Goal: Task Accomplishment & Management: Use online tool/utility

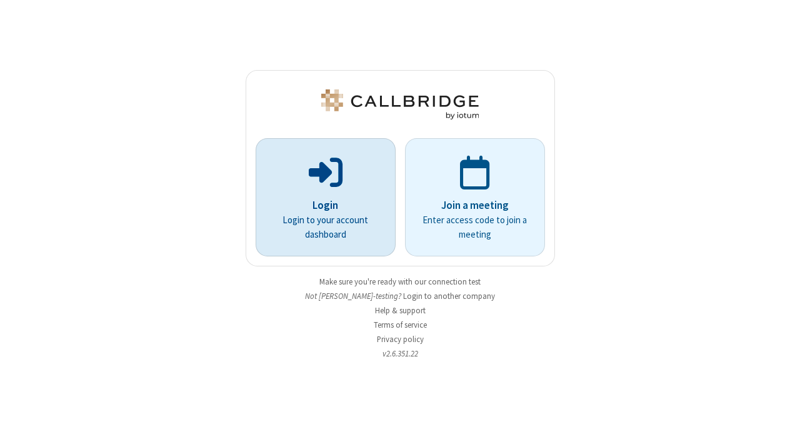
click at [371, 215] on p "Login to your account dashboard" at bounding box center [325, 227] width 105 height 28
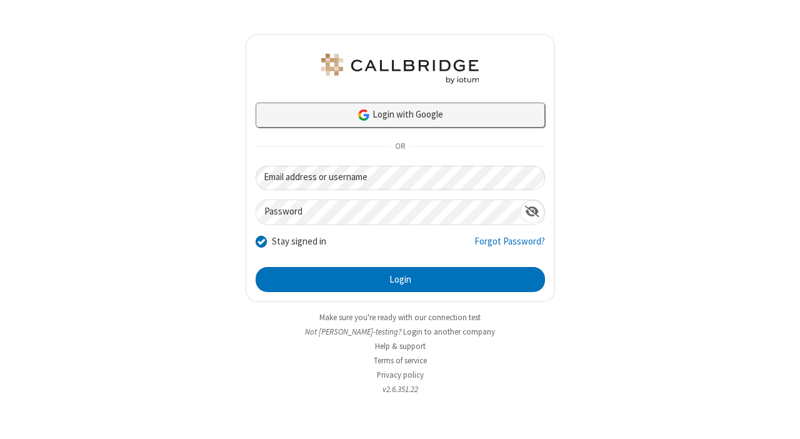
click at [393, 119] on link "Login with Google" at bounding box center [400, 115] width 289 height 25
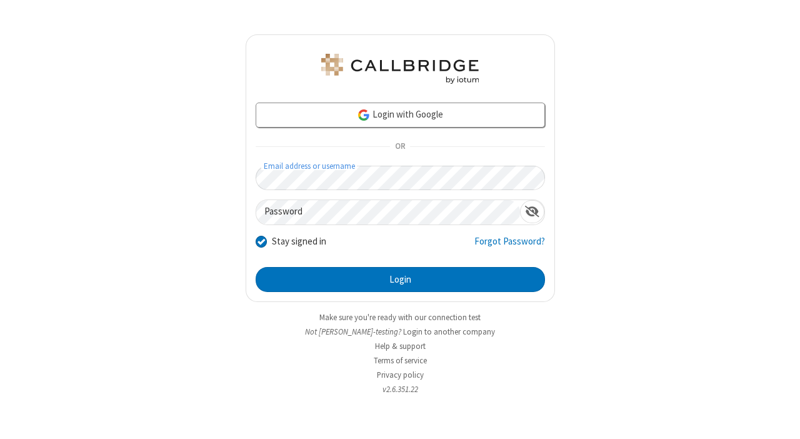
click at [733, 194] on div "Login with Google OR Email address or username Password Stay signed in Forgot P…" at bounding box center [400, 219] width 800 height 439
click at [390, 224] on div "Password" at bounding box center [400, 212] width 289 height 26
click at [256, 267] on button "Login" at bounding box center [400, 279] width 289 height 25
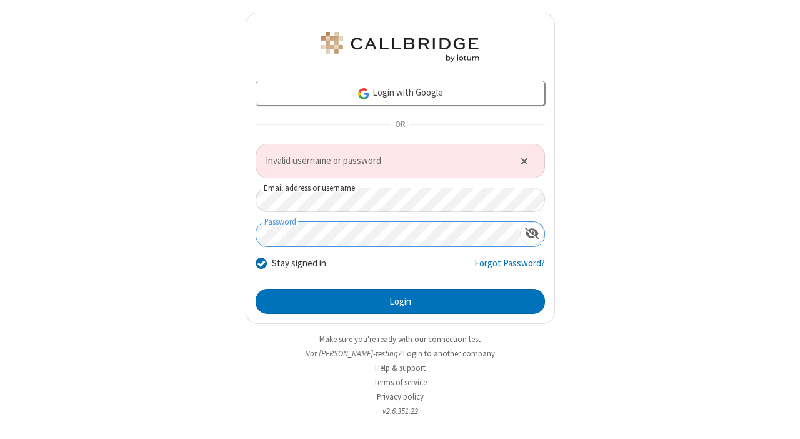
drag, startPoint x: 390, startPoint y: 224, endPoint x: 518, endPoint y: 226, distance: 127.5
click at [519, 231] on label "Password" at bounding box center [388, 234] width 264 height 24
click at [531, 236] on span "Show password" at bounding box center [532, 233] width 14 height 13
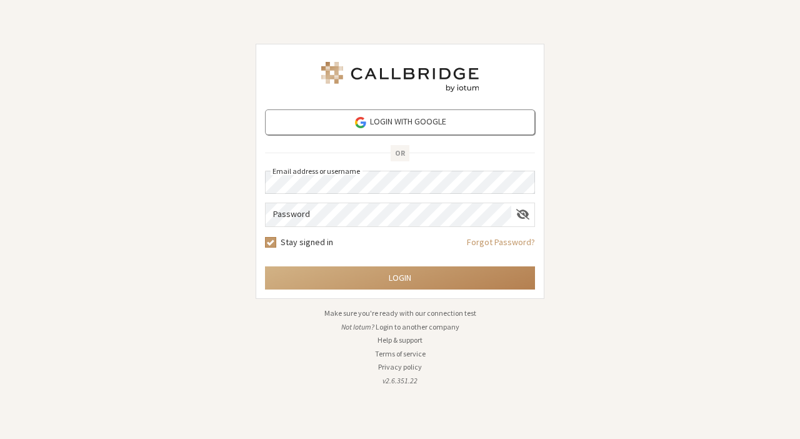
click at [669, 238] on div "Login with Google OR Email address or username Password Stay signed in Forgot P…" at bounding box center [400, 219] width 800 height 439
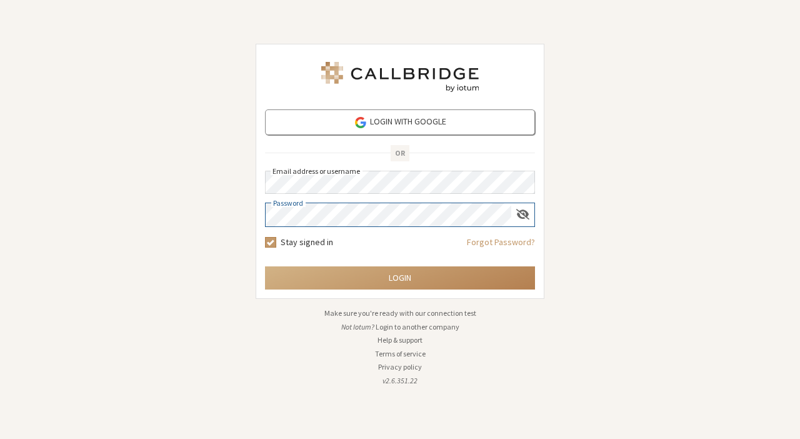
click at [265, 266] on button "Login" at bounding box center [400, 277] width 270 height 23
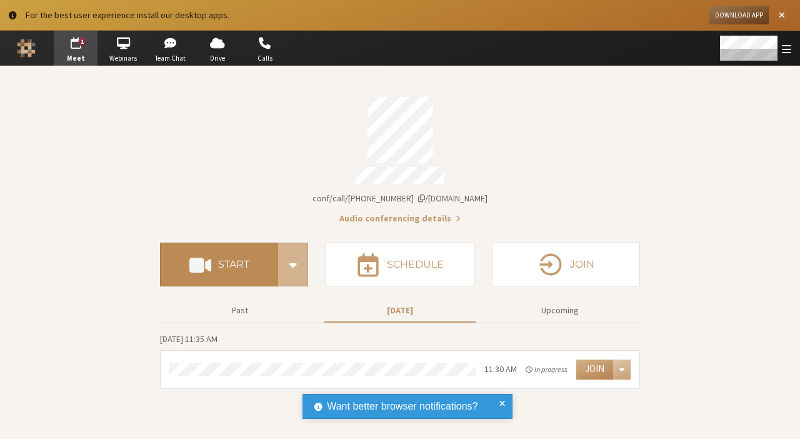
click at [219, 265] on button "Start" at bounding box center [219, 265] width 118 height 44
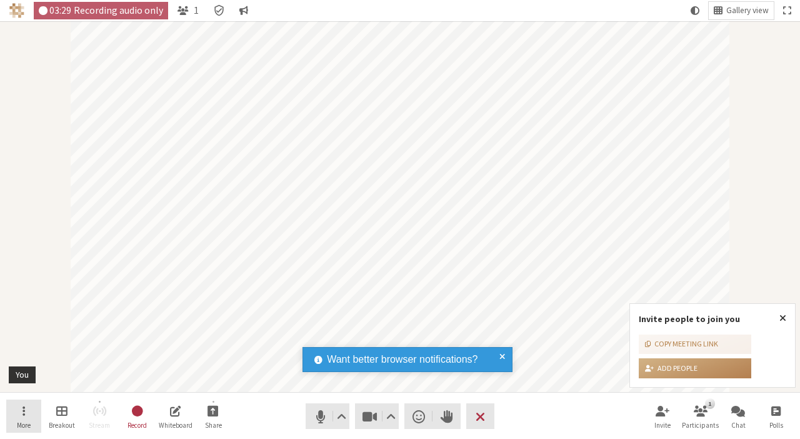
click at [28, 427] on span "More" at bounding box center [24, 425] width 14 height 8
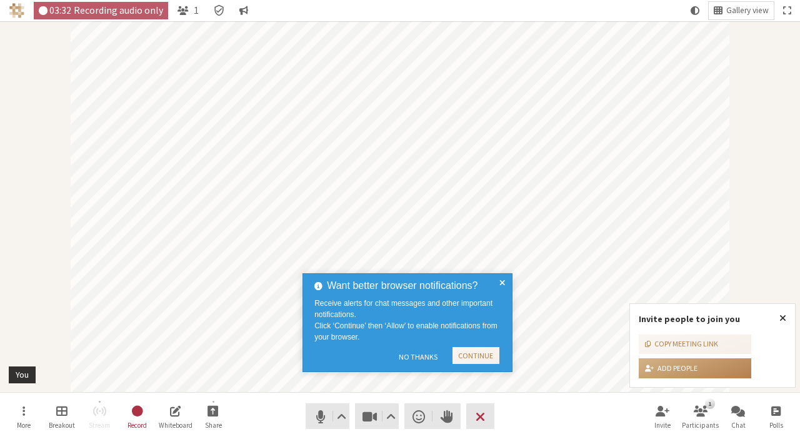
click at [546, 413] on nav "More Breakout Stream Record Whiteboard Share Audio Video Send a reaction Raise …" at bounding box center [400, 416] width 788 height 47
click at [474, 358] on button "Continue" at bounding box center [476, 355] width 47 height 17
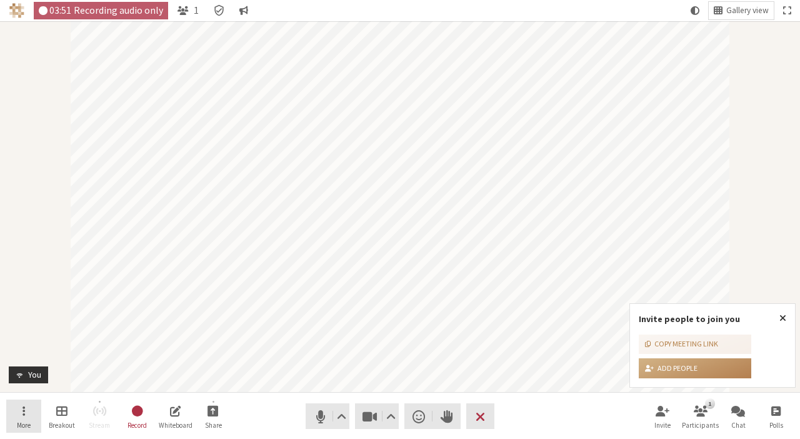
click at [10, 426] on button "More" at bounding box center [23, 416] width 35 height 34
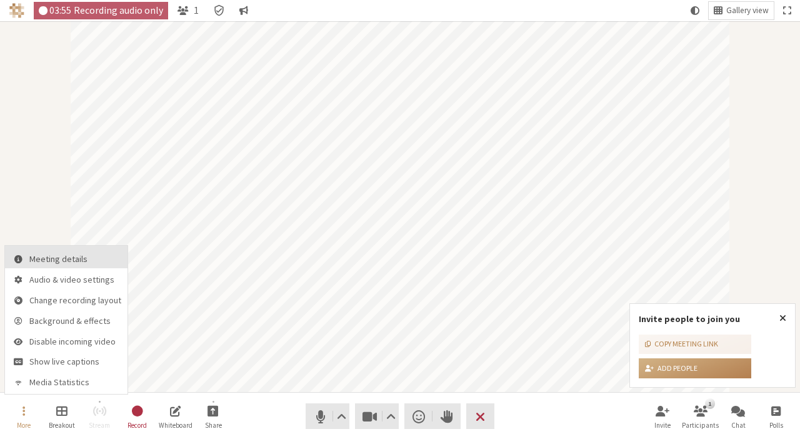
click at [57, 253] on button "Meeting details" at bounding box center [66, 257] width 123 height 23
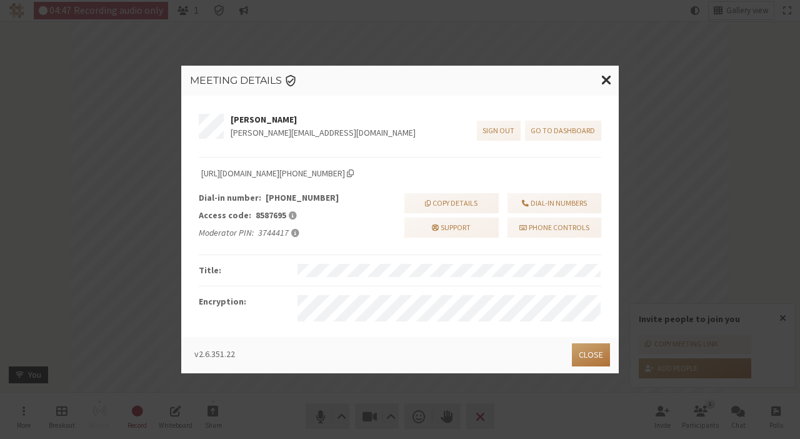
click at [604, 349] on button "Close" at bounding box center [591, 354] width 38 height 23
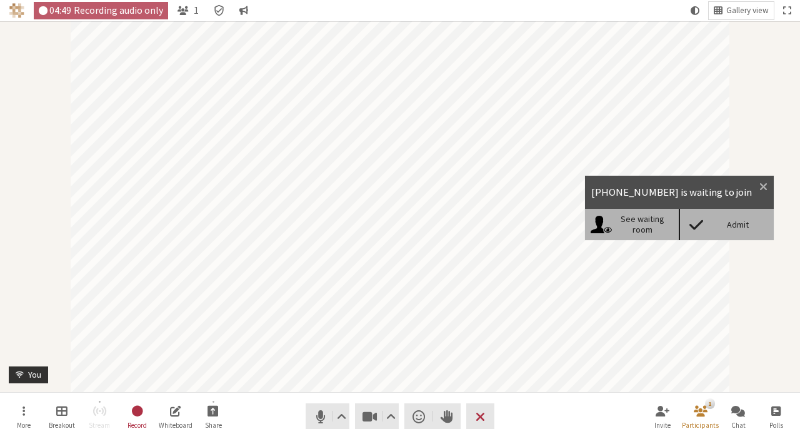
click at [718, 231] on div "Admit" at bounding box center [726, 224] width 95 height 31
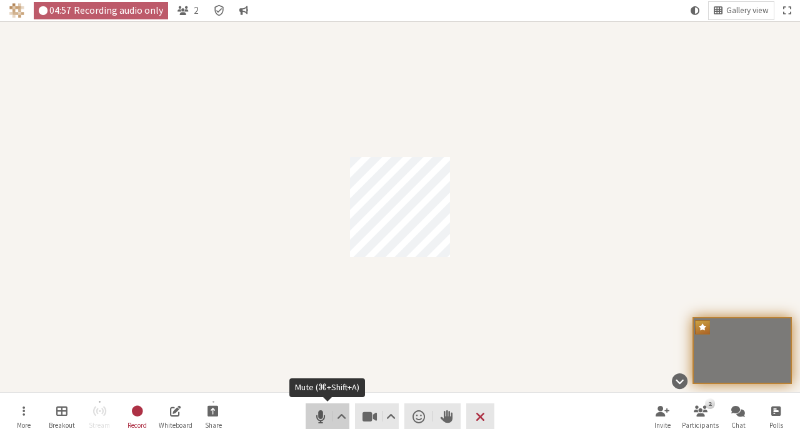
click at [309, 414] on button "Audio" at bounding box center [328, 416] width 44 height 26
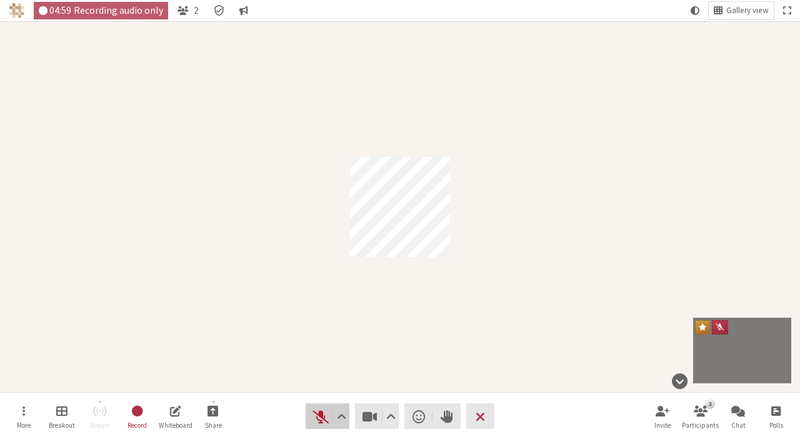
click at [313, 417] on span "Unmute (⌘+Shift+A)" at bounding box center [321, 417] width 18 height 18
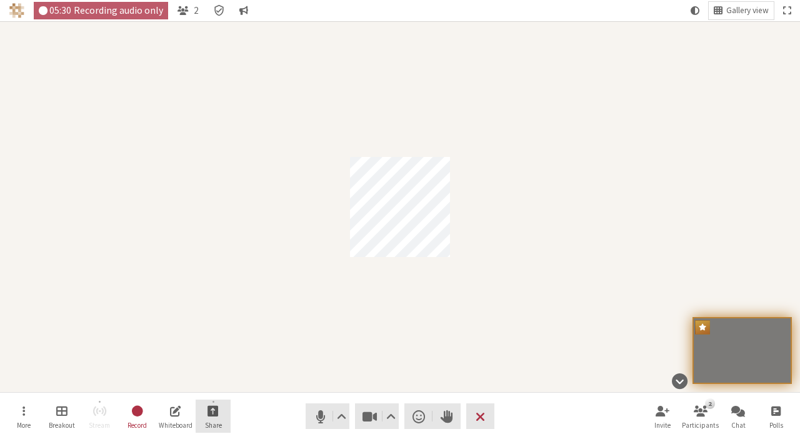
click at [205, 407] on button "Share" at bounding box center [213, 416] width 35 height 34
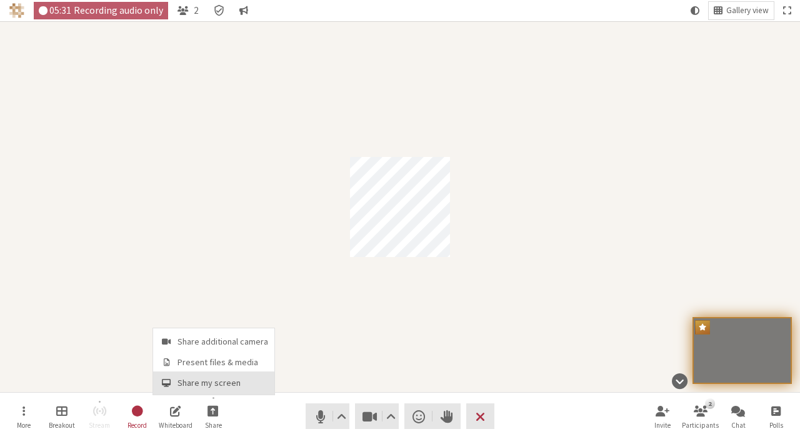
click at [203, 386] on span "Share my screen" at bounding box center [223, 382] width 91 height 9
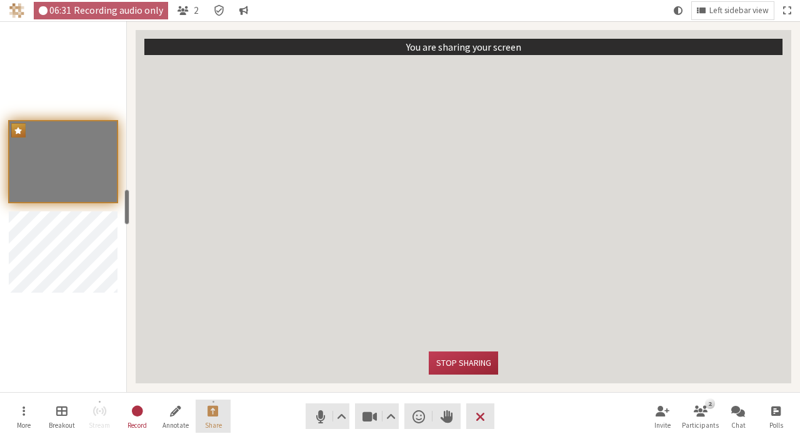
click at [216, 412] on span "Stop sharing screen" at bounding box center [213, 410] width 11 height 14
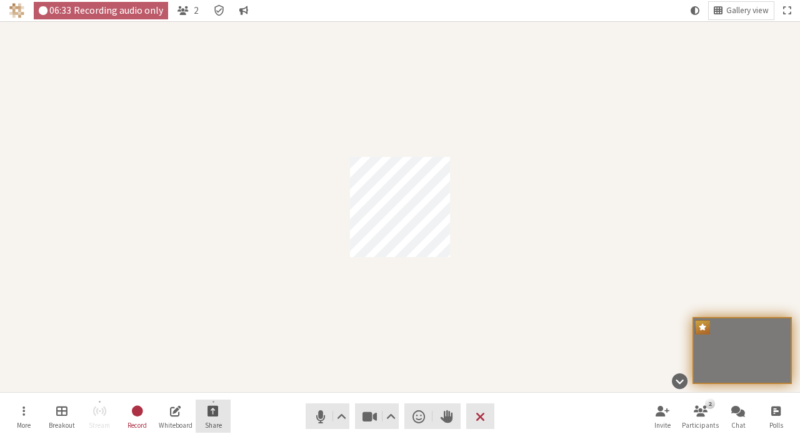
click at [223, 415] on button "Share" at bounding box center [213, 416] width 35 height 34
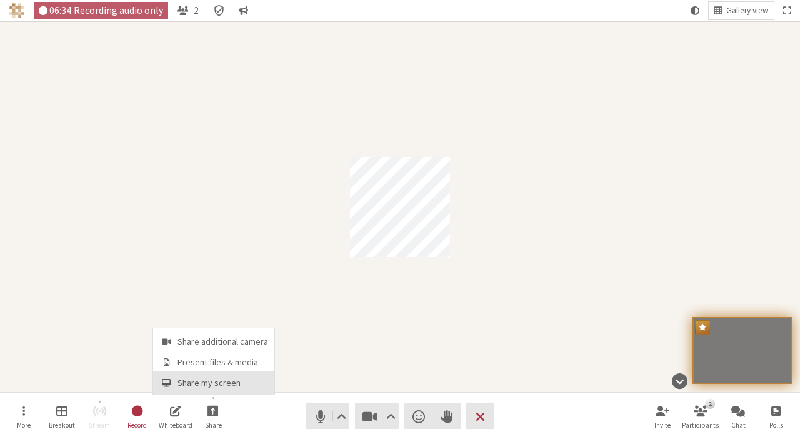
click at [226, 383] on span "Share my screen" at bounding box center [223, 382] width 91 height 9
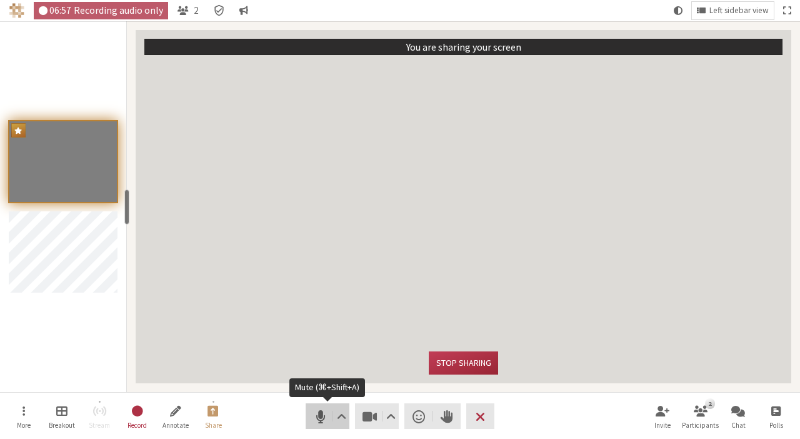
click at [322, 418] on span "Mute (⌘+Shift+A)" at bounding box center [321, 417] width 18 height 18
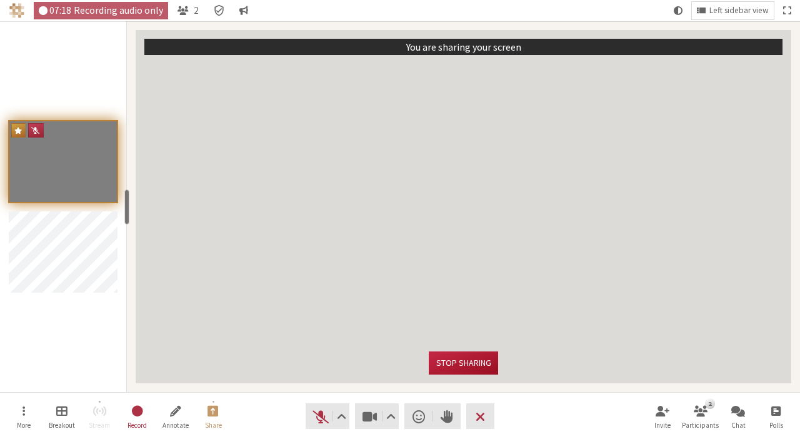
click at [468, 366] on button "Stop sharing" at bounding box center [463, 362] width 69 height 23
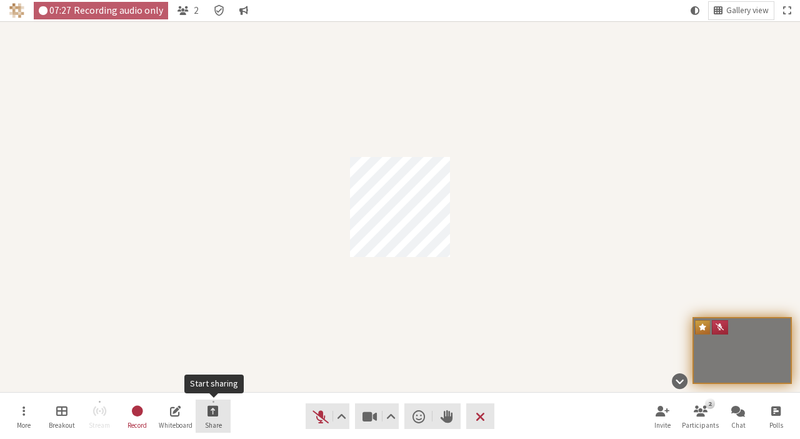
click at [222, 413] on button "Share" at bounding box center [213, 416] width 35 height 34
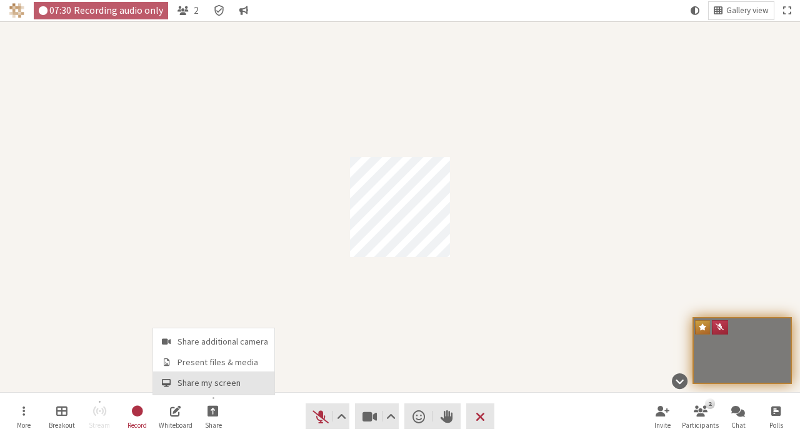
click at [231, 383] on span "Share my screen" at bounding box center [223, 382] width 91 height 9
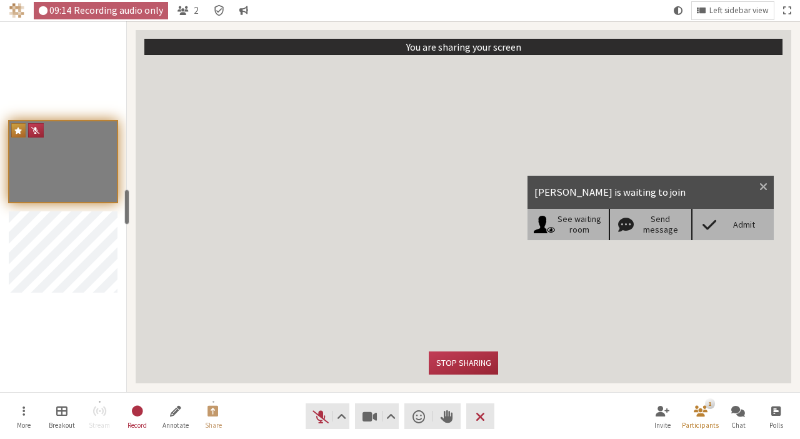
click at [720, 223] on span at bounding box center [709, 225] width 22 height 18
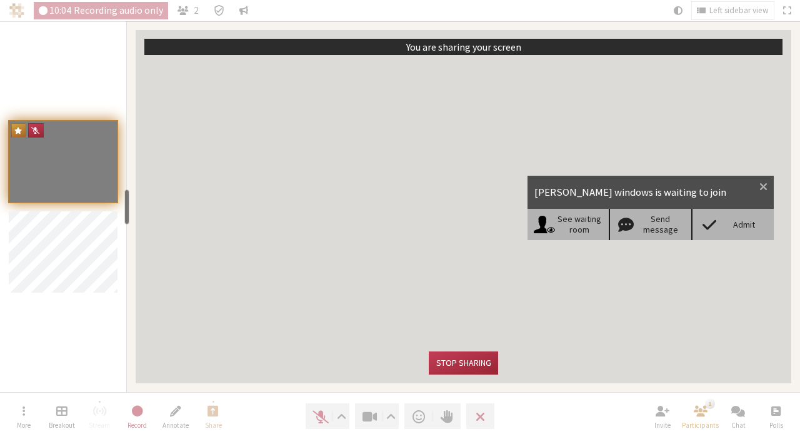
click at [719, 223] on span at bounding box center [709, 225] width 22 height 18
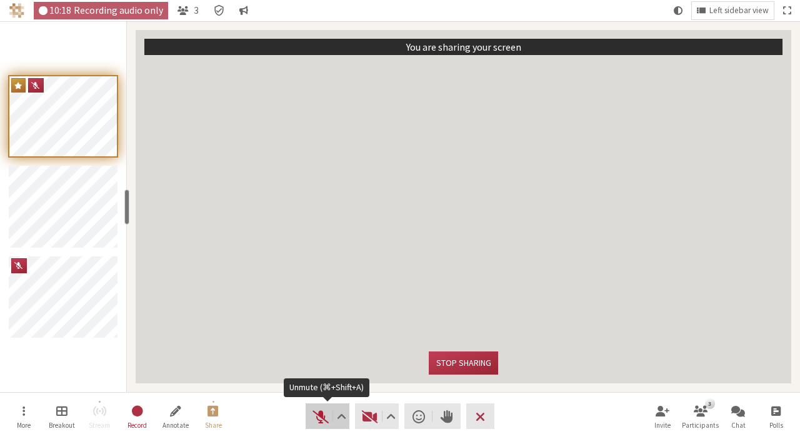
click at [321, 411] on span "Unmute (⌘+Shift+A)" at bounding box center [321, 417] width 18 height 18
click at [323, 413] on span "Mute (⌘+Shift+A)" at bounding box center [321, 417] width 18 height 18
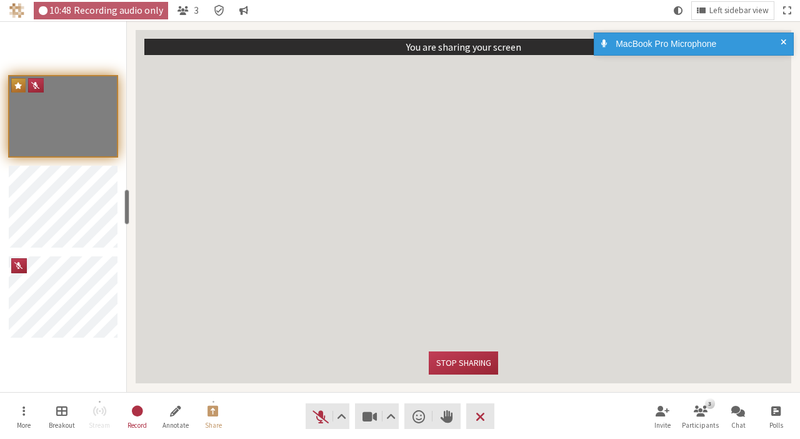
click at [476, 46] on p "You are sharing your screen" at bounding box center [463, 46] width 115 height 15
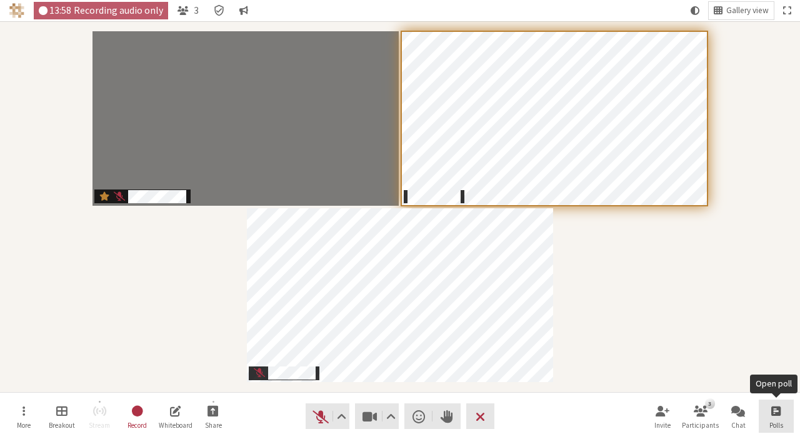
click at [774, 407] on span "Open poll" at bounding box center [775, 410] width 9 height 14
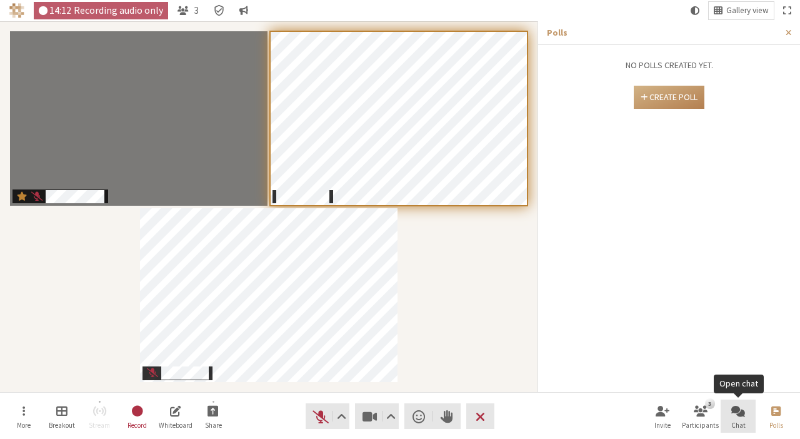
click at [741, 414] on span "Open chat" at bounding box center [738, 410] width 14 height 14
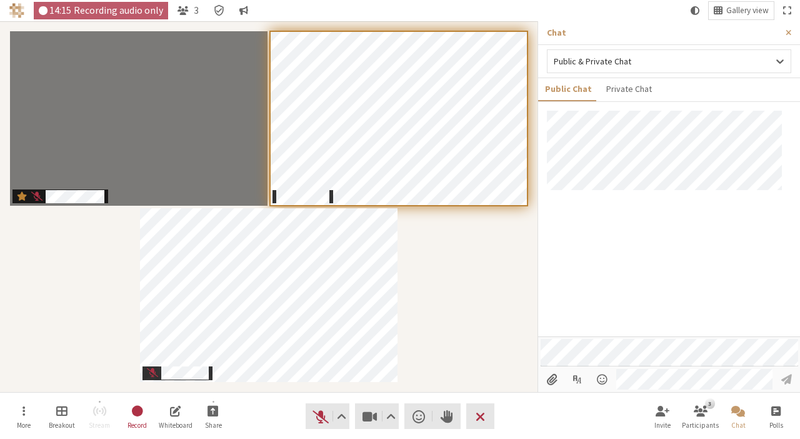
click at [741, 279] on div at bounding box center [669, 224] width 262 height 226
click at [714, 237] on div at bounding box center [669, 224] width 262 height 226
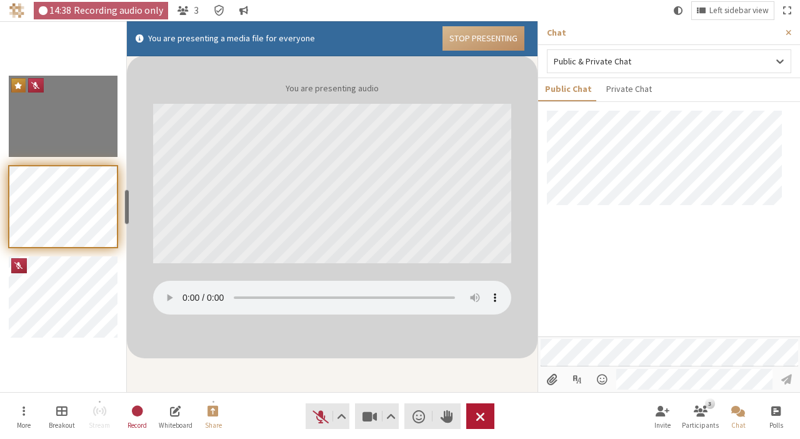
click at [482, 416] on span "End or leave meeting" at bounding box center [480, 417] width 9 height 18
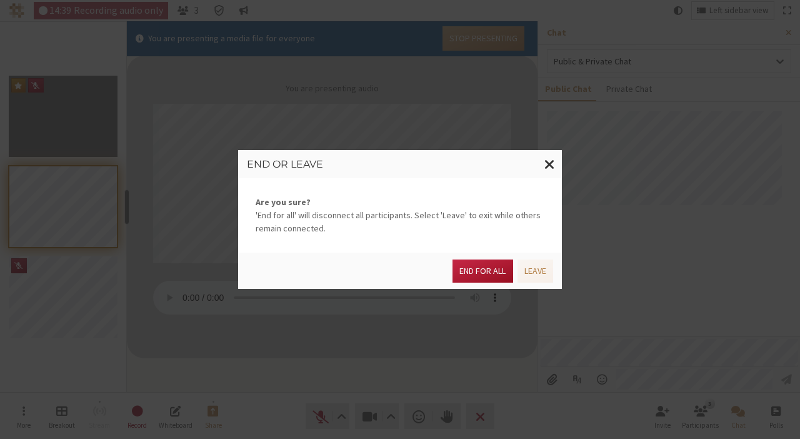
click at [485, 271] on button "End for all" at bounding box center [483, 270] width 60 height 23
